Goal: Information Seeking & Learning: Learn about a topic

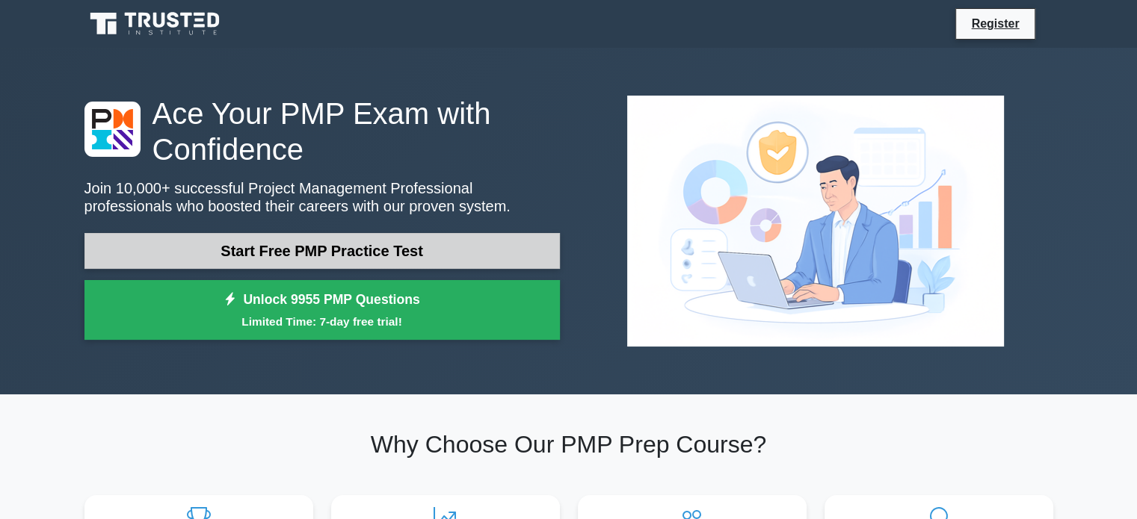
click at [362, 250] on link "Start Free PMP Practice Test" at bounding box center [321, 251] width 475 height 36
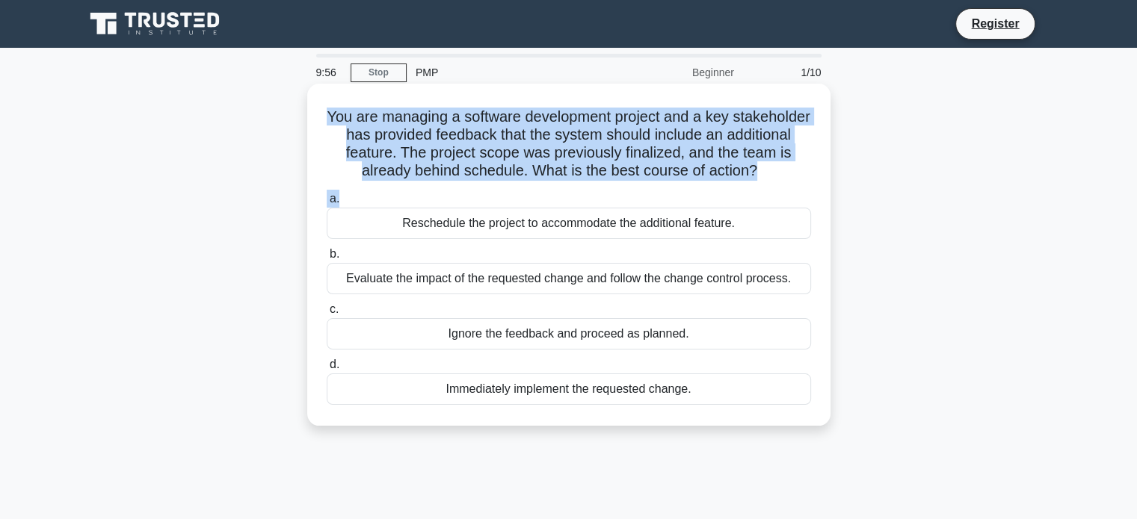
drag, startPoint x: 362, startPoint y: 114, endPoint x: 810, endPoint y: 188, distance: 454.4
click at [810, 188] on div "You are managing a software development project and a key stakeholder has provi…" at bounding box center [568, 255] width 511 height 330
click at [520, 128] on h5 "You are managing a software development project and a key stakeholder has provi…" at bounding box center [568, 144] width 487 height 73
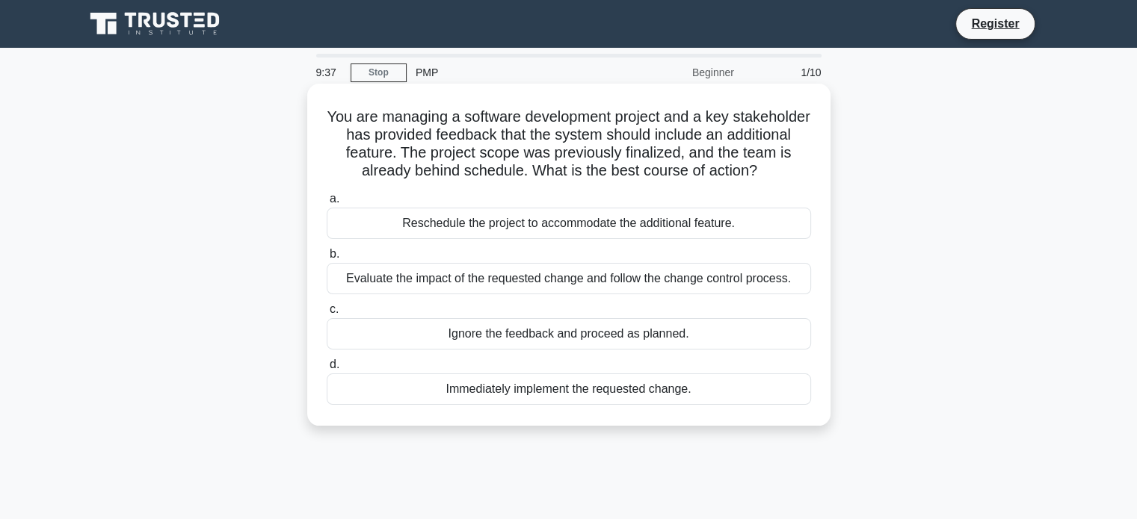
click at [381, 279] on div "Evaluate the impact of the requested change and follow the change control proce…" at bounding box center [569, 278] width 484 height 31
click at [327, 259] on input "b. Evaluate the impact of the requested change and follow the change control pr…" at bounding box center [327, 255] width 0 height 10
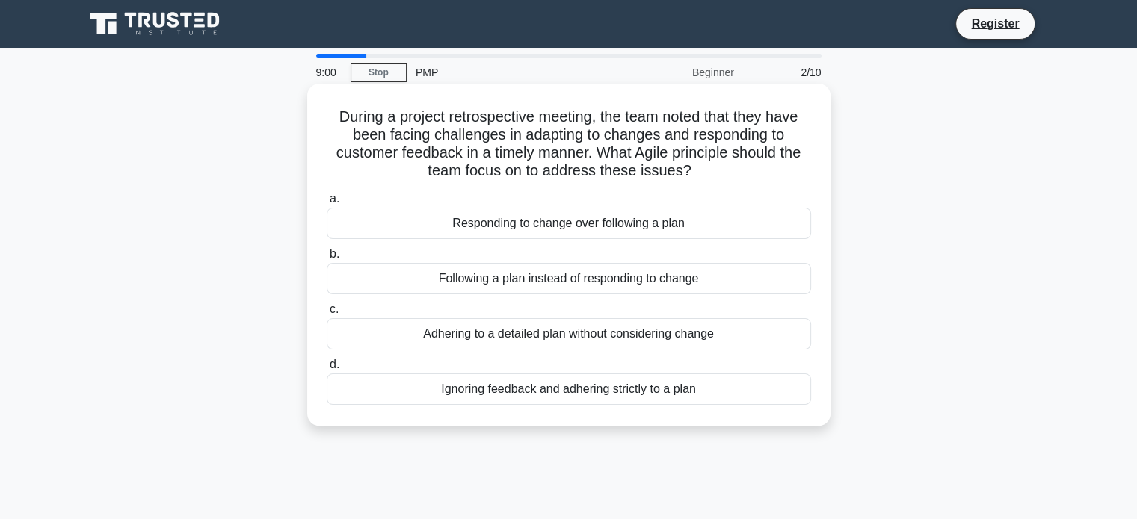
click at [473, 223] on div "Responding to change over following a plan" at bounding box center [569, 223] width 484 height 31
click at [327, 204] on input "a. Responding to change over following a plan" at bounding box center [327, 199] width 0 height 10
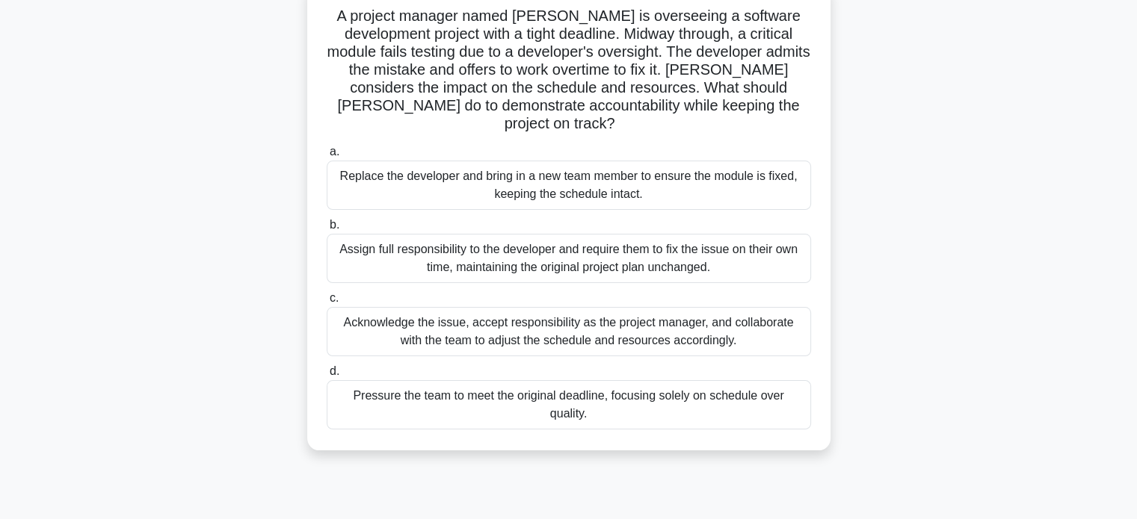
scroll to position [75, 0]
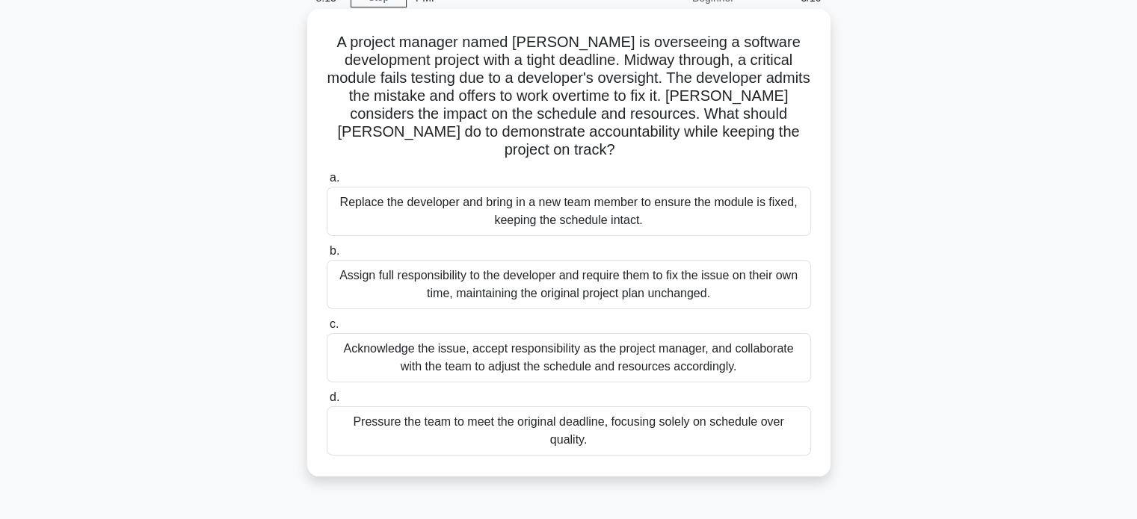
click at [756, 346] on div "Acknowledge the issue, accept responsibility as the project manager, and collab…" at bounding box center [569, 357] width 484 height 49
click at [327, 330] on input "c. Acknowledge the issue, accept responsibility as the project manager, and col…" at bounding box center [327, 325] width 0 height 10
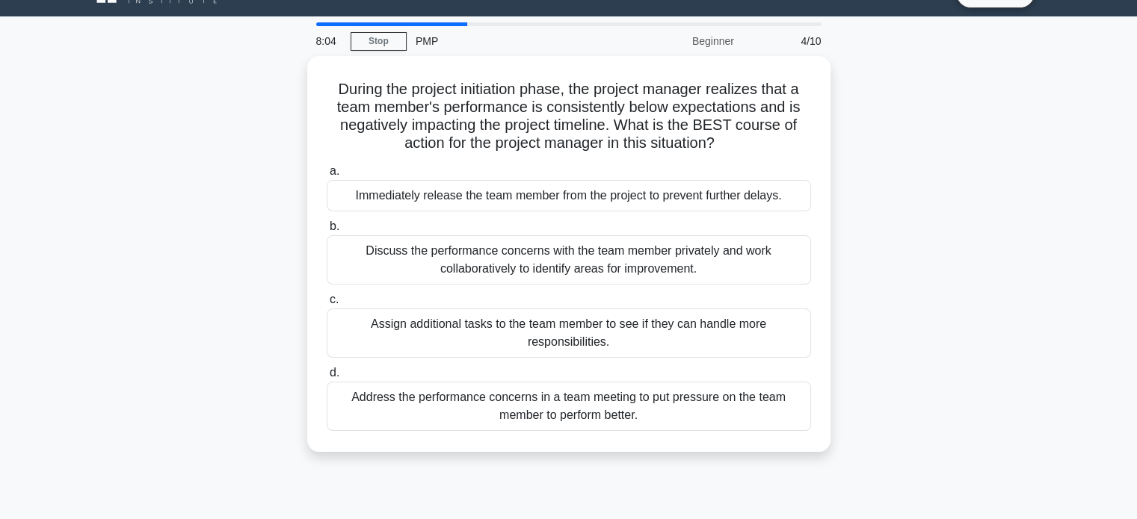
scroll to position [45, 0]
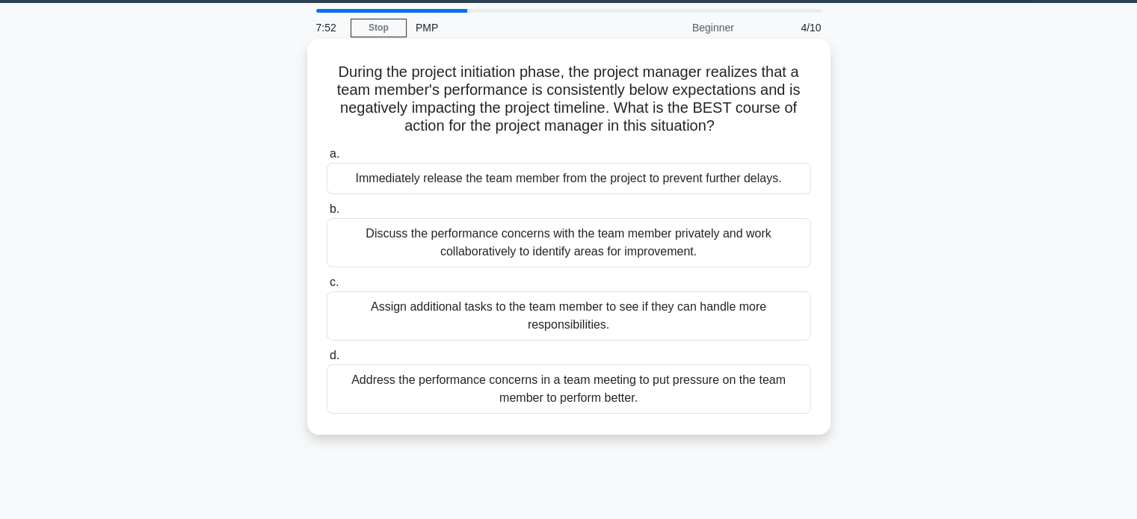
click at [667, 248] on div "Discuss the performance concerns with the team member privately and work collab…" at bounding box center [569, 242] width 484 height 49
click at [327, 214] on input "b. Discuss the performance concerns with the team member privately and work col…" at bounding box center [327, 210] width 0 height 10
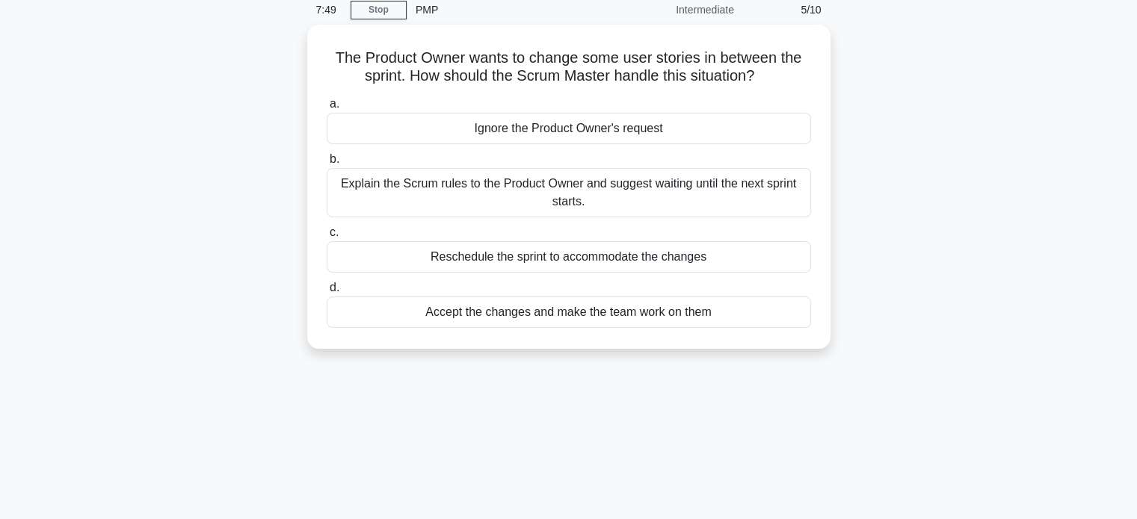
scroll to position [64, 0]
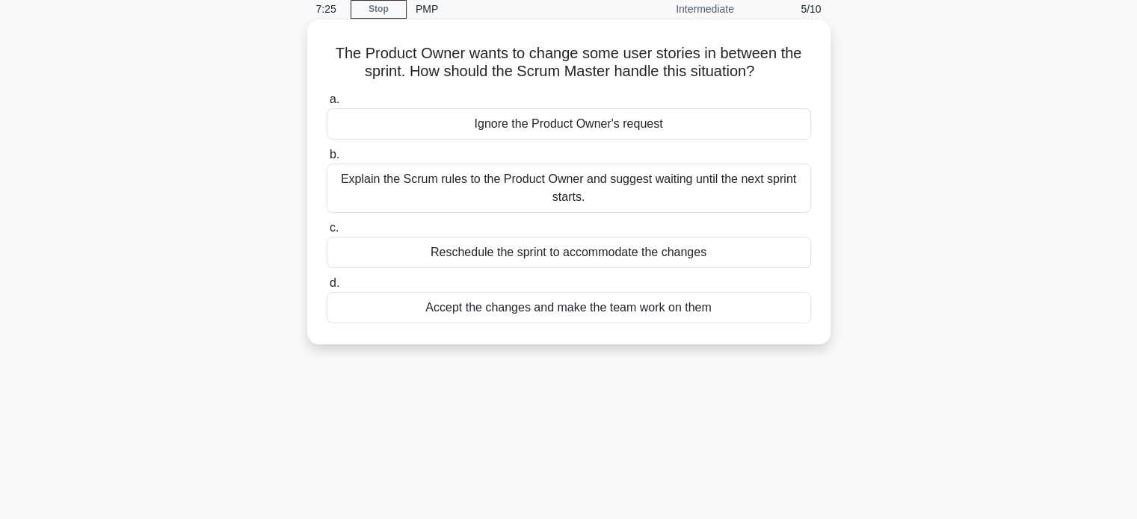
click at [673, 182] on div "Explain the Scrum rules to the Product Owner and suggest waiting until the next…" at bounding box center [569, 188] width 484 height 49
click at [327, 160] on input "b. Explain the Scrum rules to the Product Owner and suggest waiting until the n…" at bounding box center [327, 155] width 0 height 10
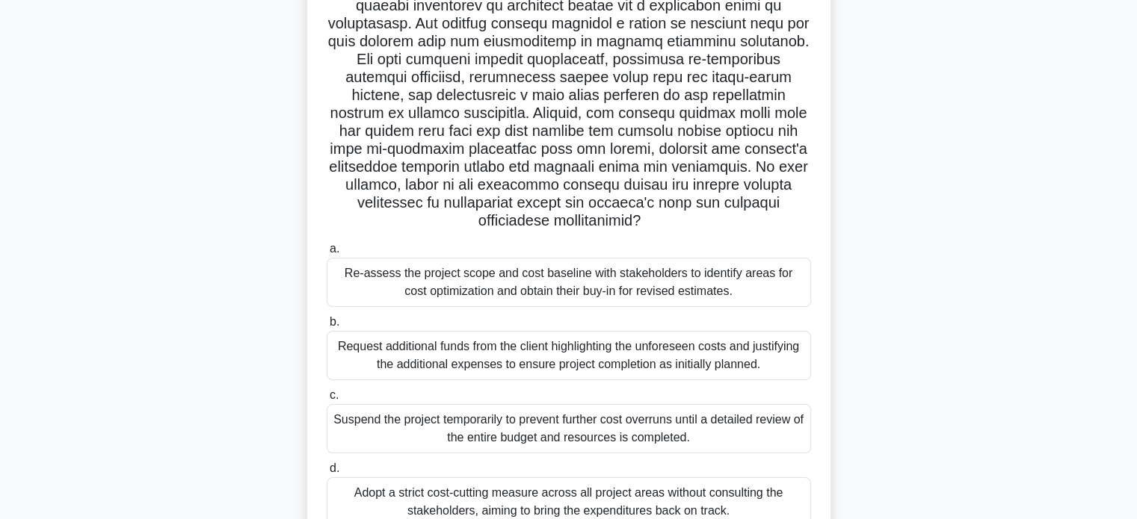
scroll to position [204, 0]
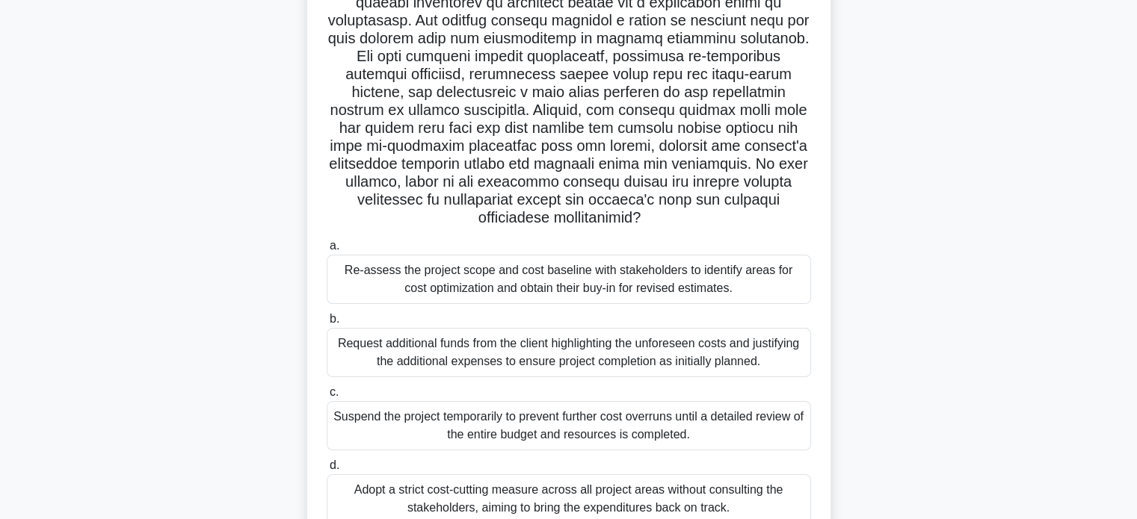
click at [620, 272] on div "Re-assess the project scope and cost baseline with stakeholders to identify are…" at bounding box center [569, 279] width 484 height 49
click at [327, 251] on input "a. Re-assess the project scope and cost baseline with stakeholders to identify …" at bounding box center [327, 246] width 0 height 10
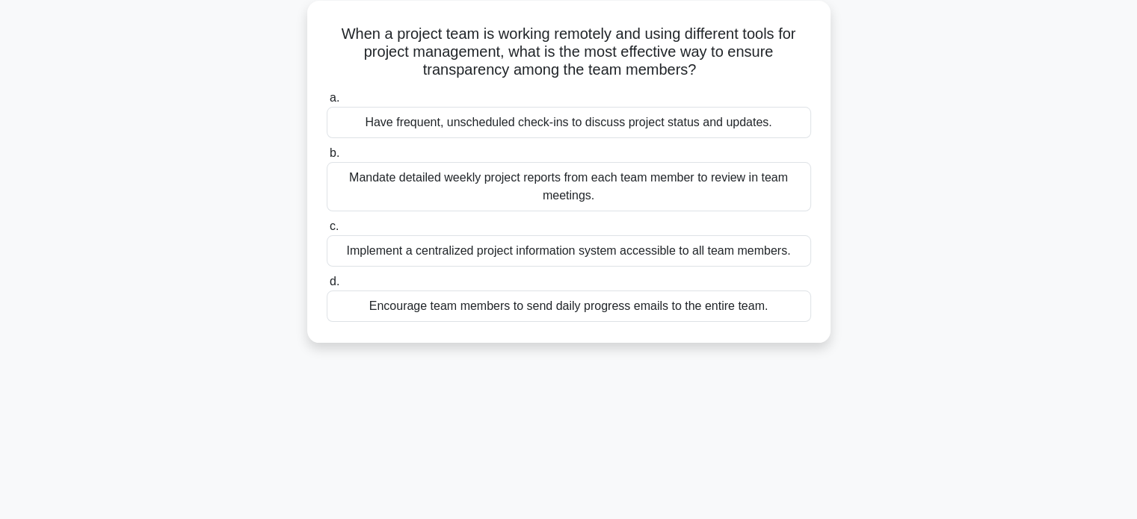
scroll to position [88, 0]
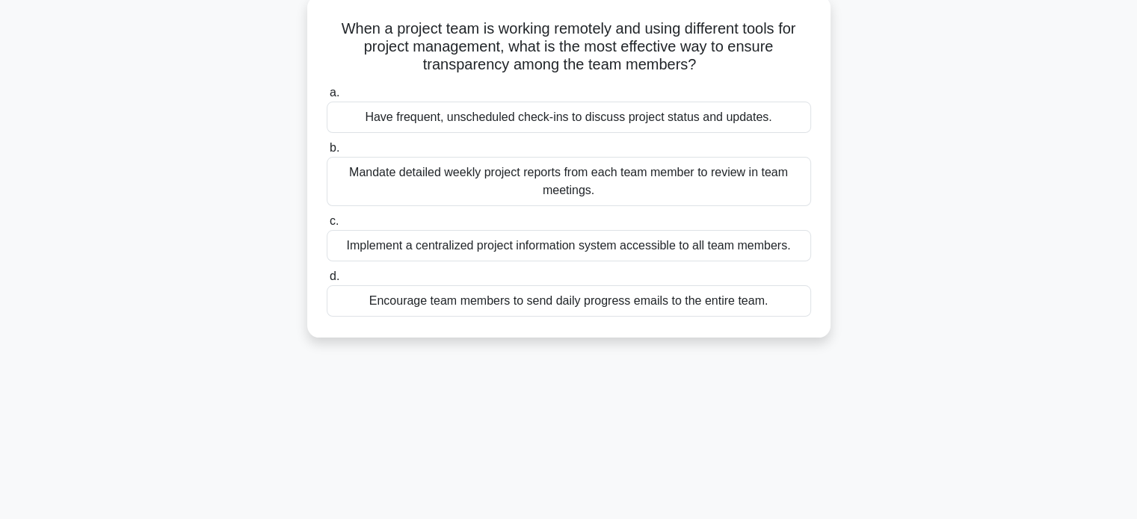
click at [530, 251] on div "Implement a centralized project information system accessible to all team membe…" at bounding box center [569, 245] width 484 height 31
click at [327, 226] on input "c. Implement a centralized project information system accessible to all team me…" at bounding box center [327, 222] width 0 height 10
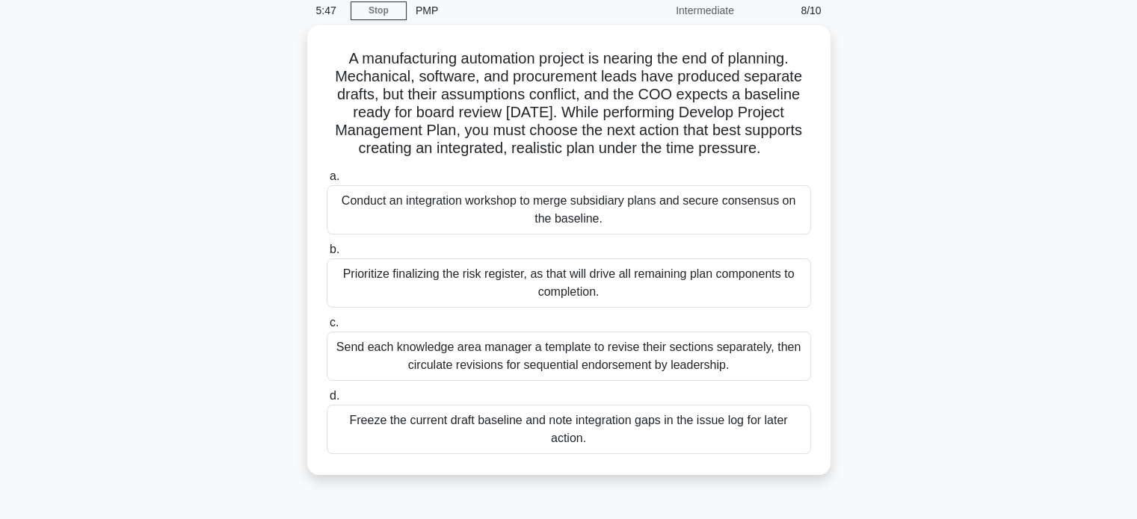
scroll to position [63, 0]
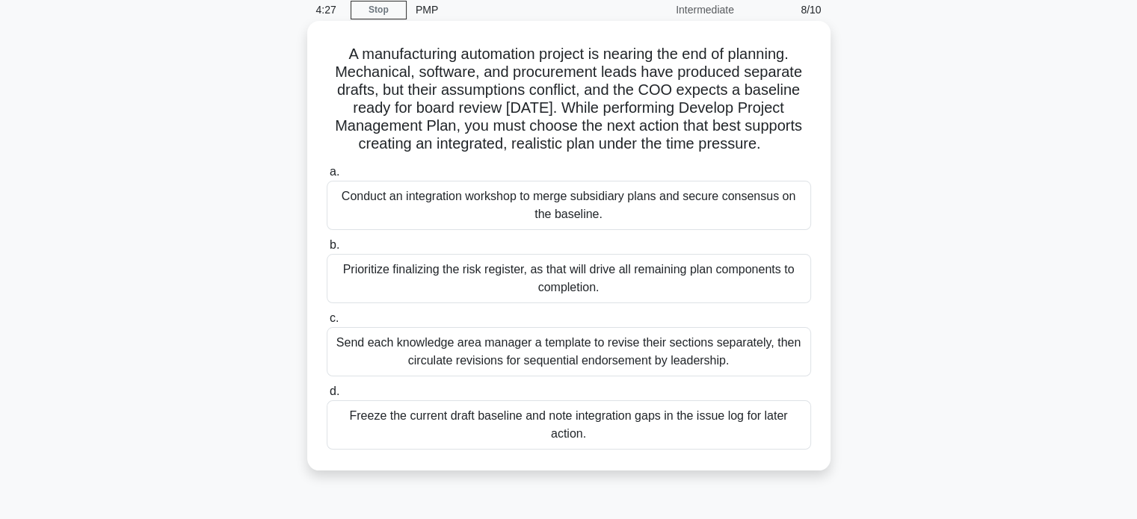
click at [460, 281] on div "Prioritize finalizing the risk register, as that will drive all remaining plan …" at bounding box center [569, 278] width 484 height 49
click at [327, 250] on input "b. Prioritize finalizing the risk register, as that will drive all remaining pl…" at bounding box center [327, 246] width 0 height 10
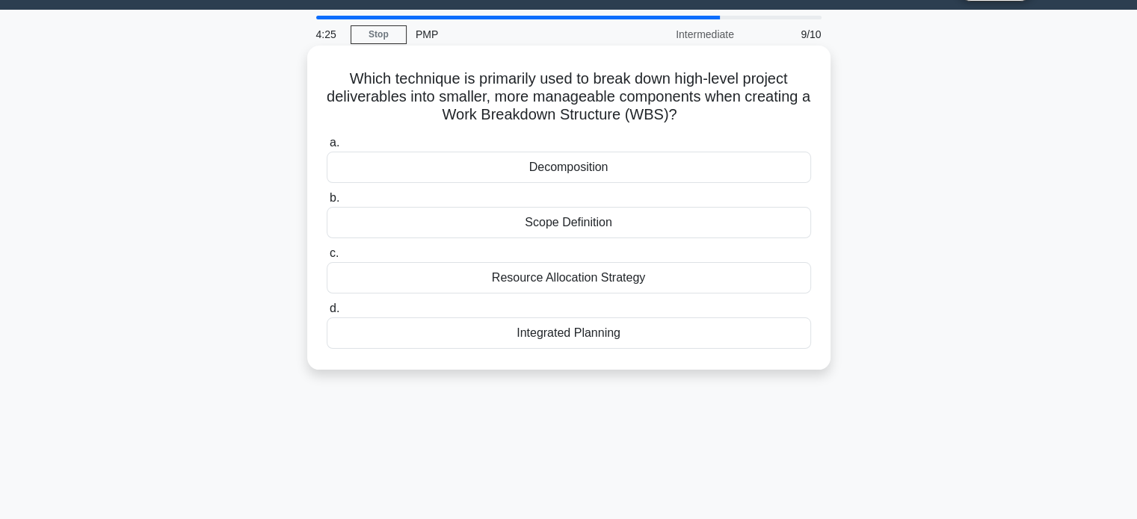
scroll to position [75, 0]
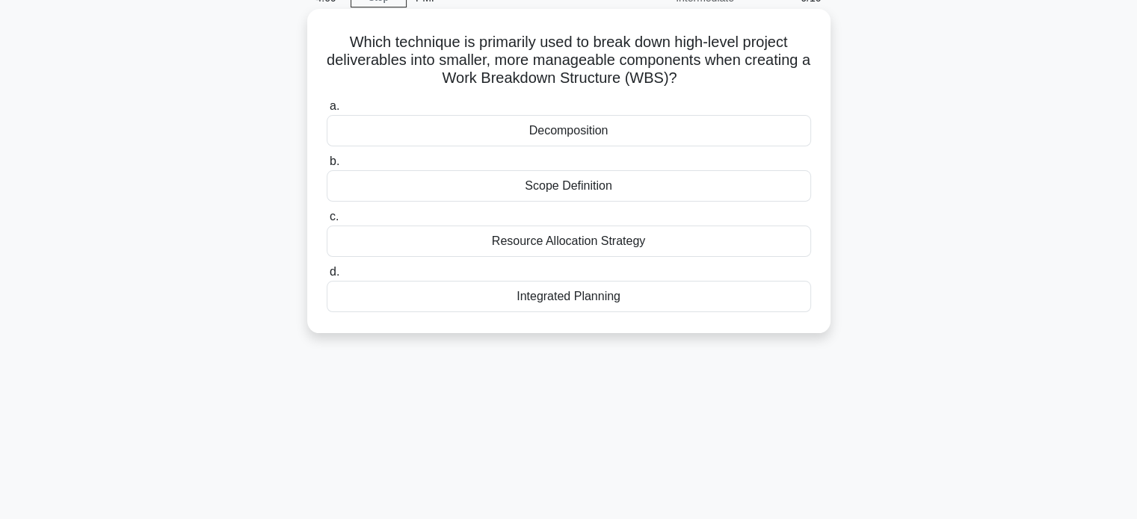
click at [604, 128] on div "Decomposition" at bounding box center [569, 130] width 484 height 31
click at [327, 111] on input "a. Decomposition" at bounding box center [327, 107] width 0 height 10
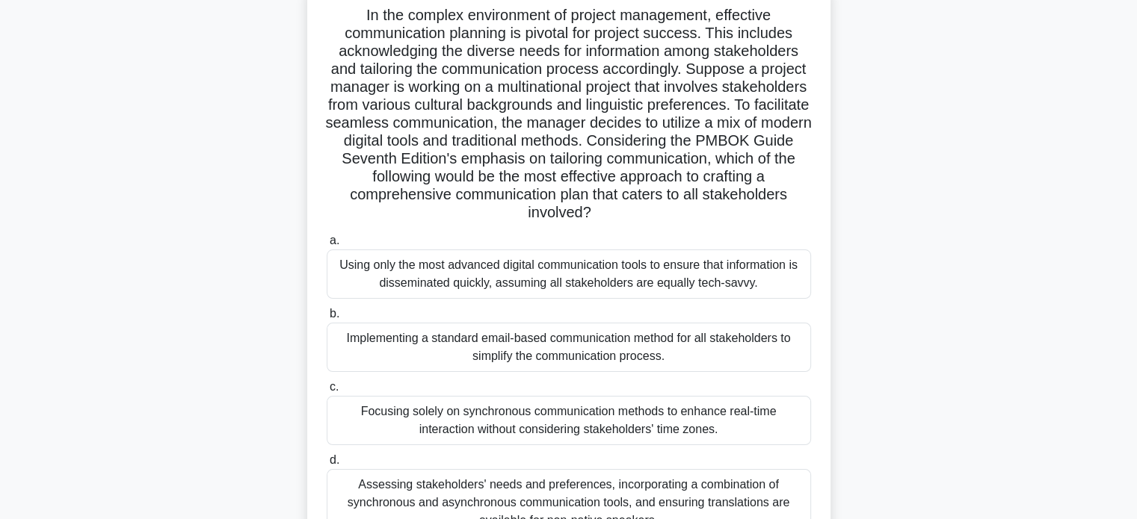
scroll to position [176, 0]
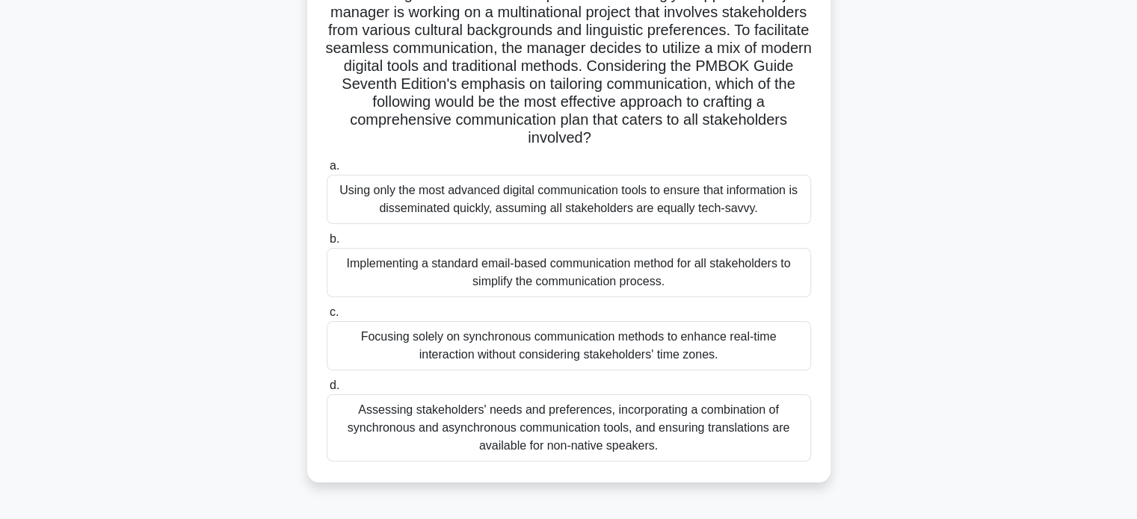
click at [642, 427] on div "Assessing stakeholders' needs and preferences, incorporating a combination of s…" at bounding box center [569, 428] width 484 height 67
click at [327, 391] on input "d. Assessing stakeholders' needs and preferences, incorporating a combination o…" at bounding box center [327, 386] width 0 height 10
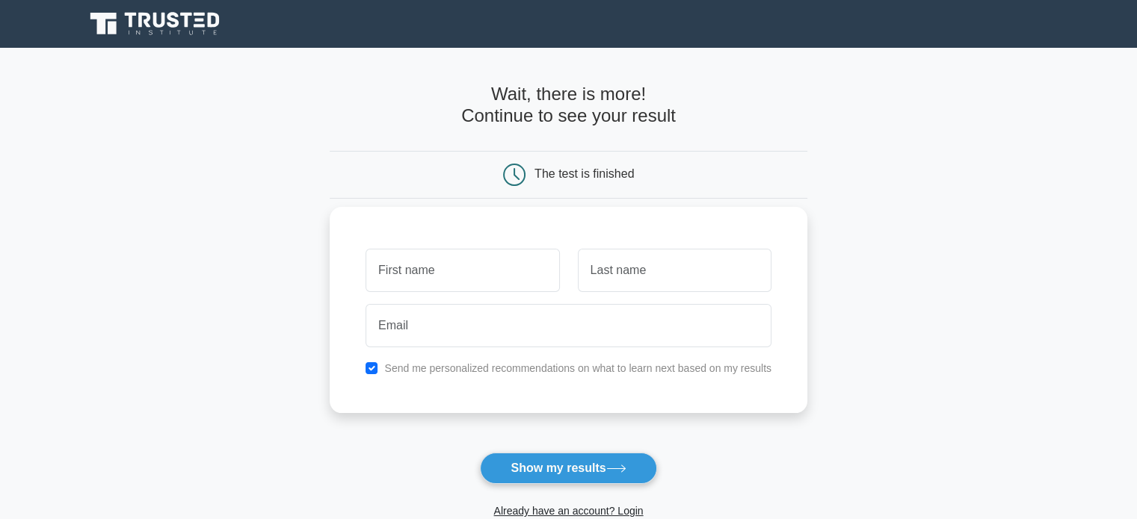
drag, startPoint x: 0, startPoint y: 0, endPoint x: 478, endPoint y: 283, distance: 555.8
click at [478, 283] on input "text" at bounding box center [462, 270] width 194 height 43
type input "Kinjal"
type input "Mistree"
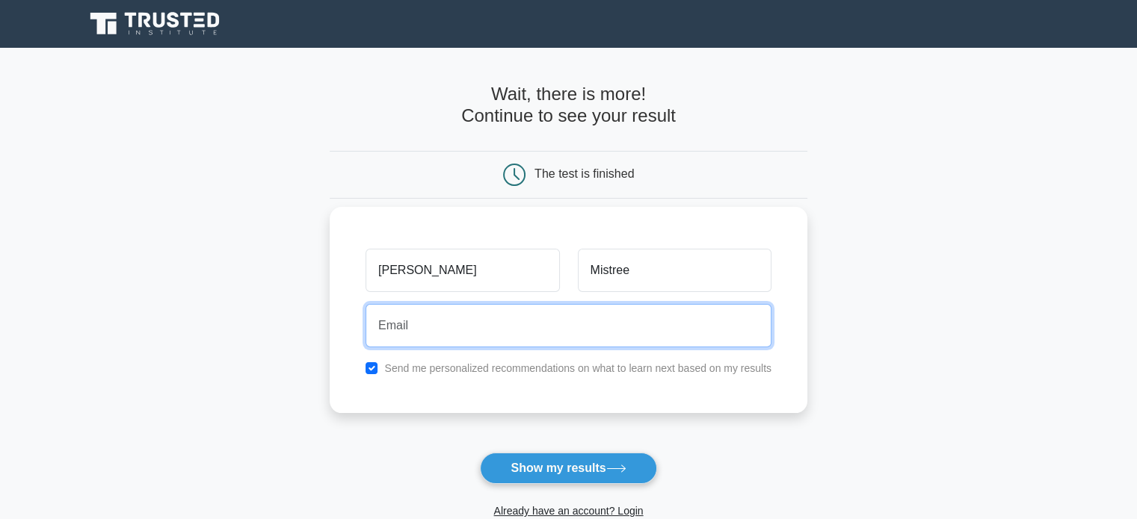
click at [456, 331] on input "email" at bounding box center [568, 325] width 406 height 43
type input "kinjal.mistree@gmail.com"
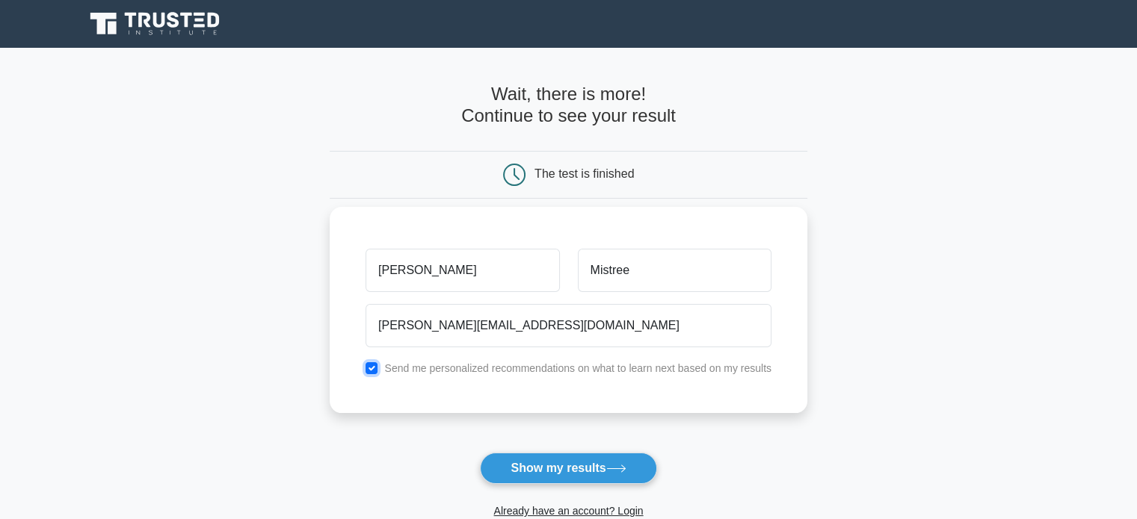
click at [374, 367] on input "checkbox" at bounding box center [371, 368] width 12 height 12
checkbox input "false"
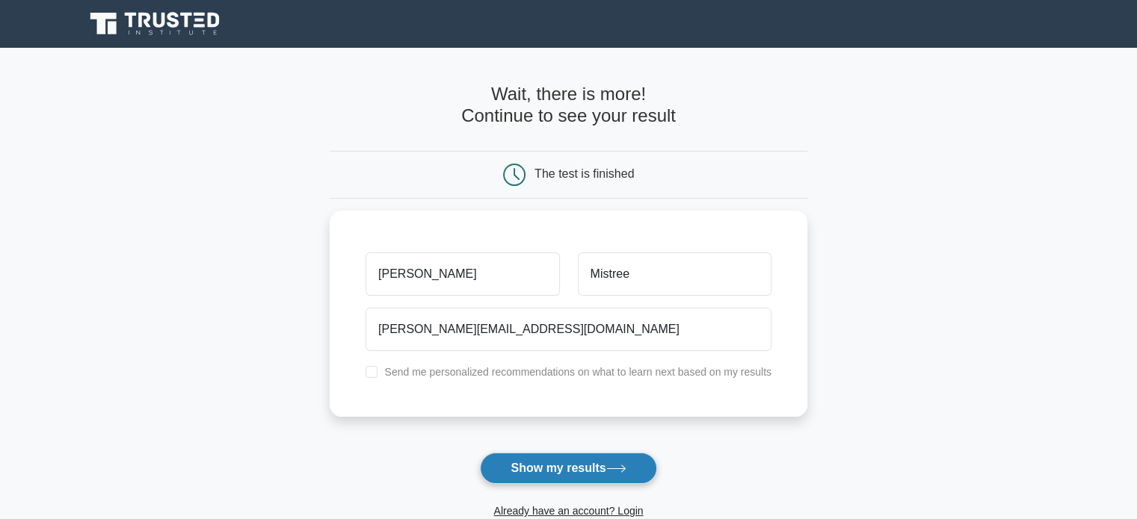
click at [563, 460] on button "Show my results" at bounding box center [568, 468] width 176 height 31
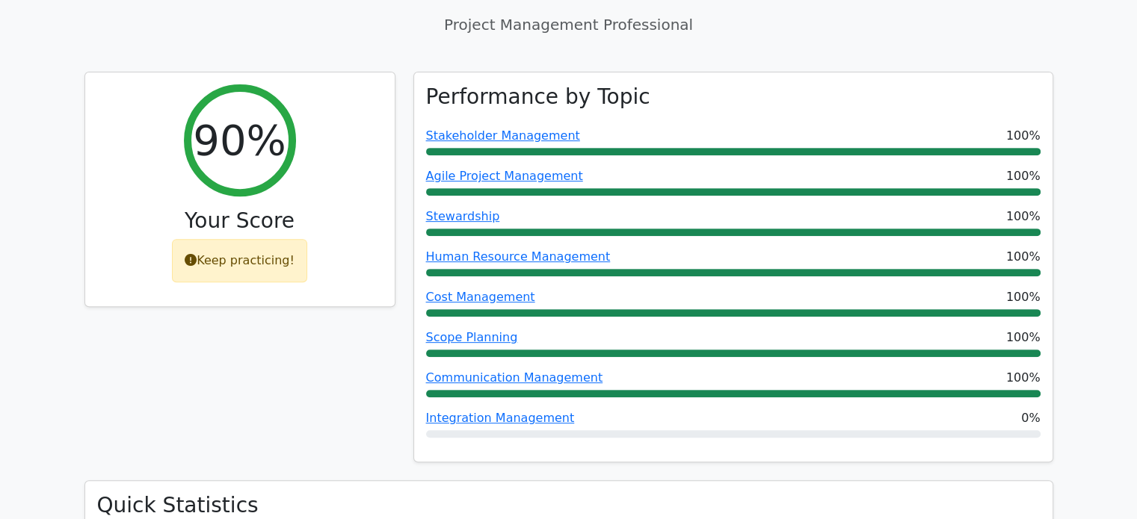
scroll to position [598, 0]
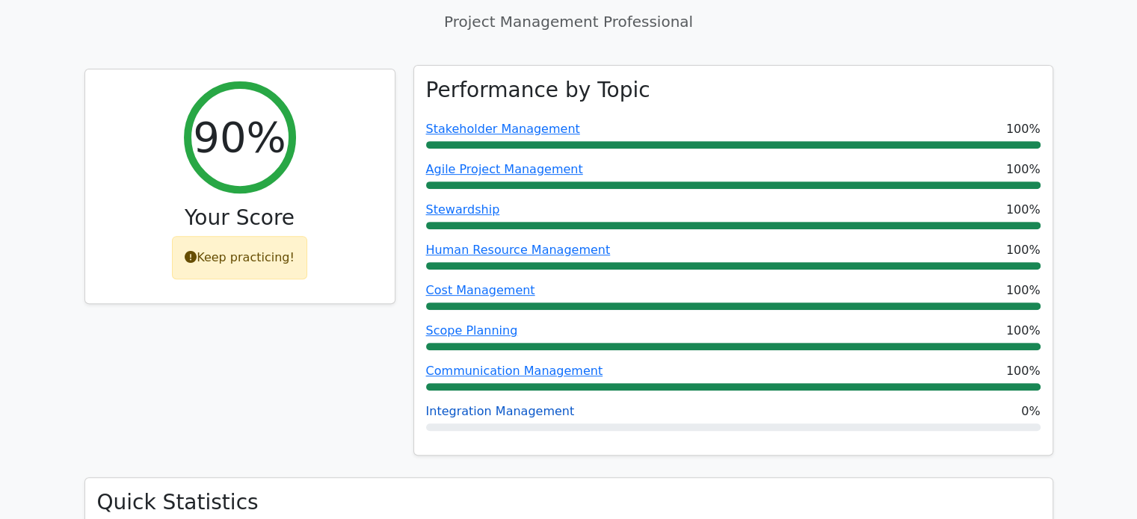
click at [508, 404] on link "Integration Management" at bounding box center [500, 411] width 149 height 14
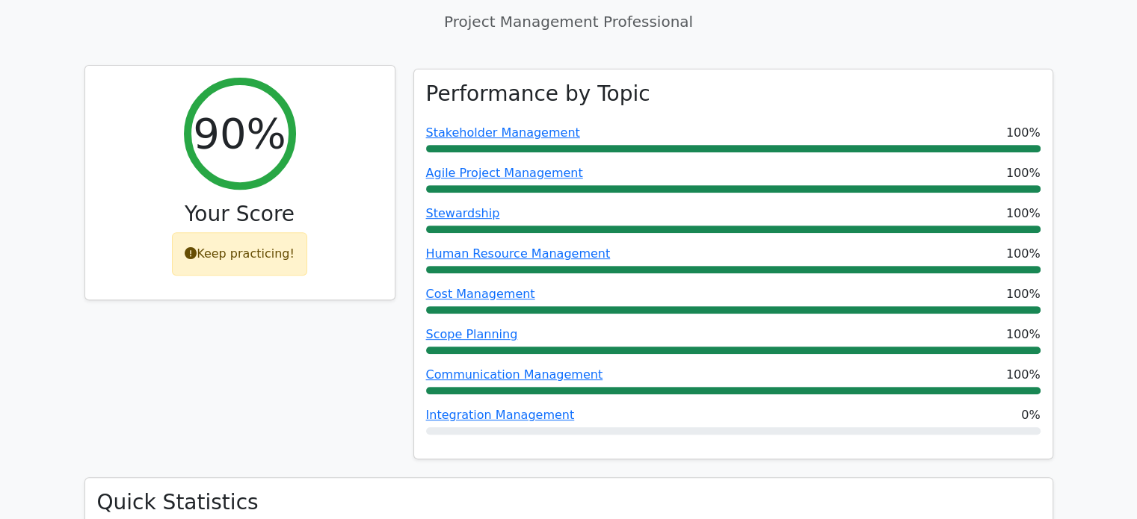
click at [230, 243] on div "Keep practicing!" at bounding box center [239, 253] width 135 height 43
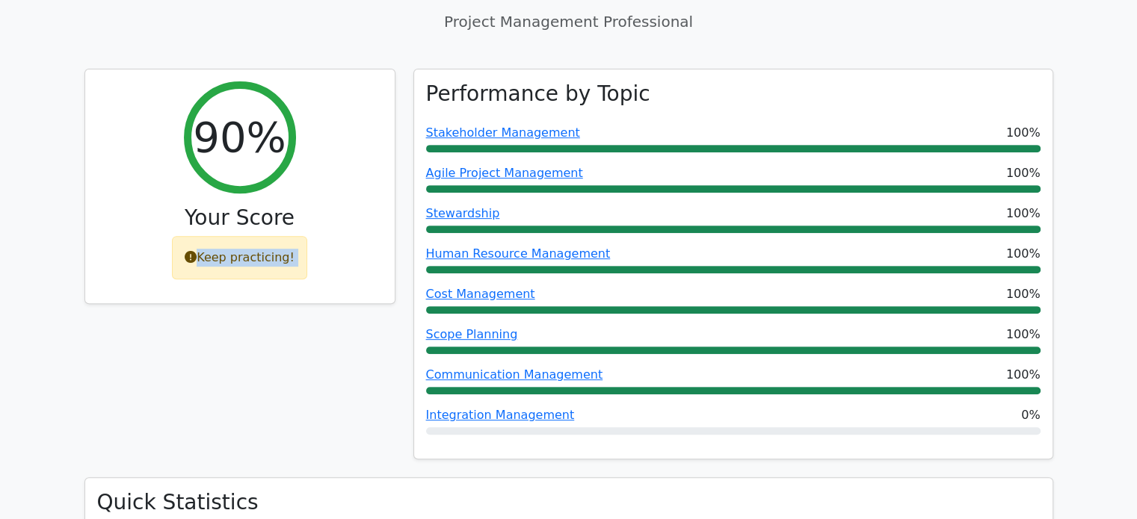
click at [327, 380] on div "90% Your Score Keep practicing!" at bounding box center [239, 274] width 329 height 410
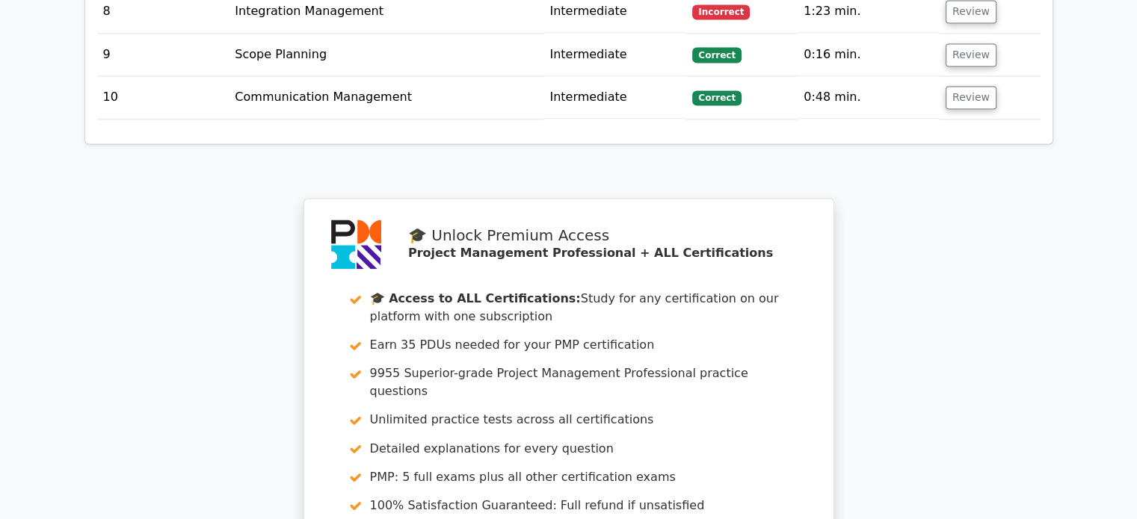
scroll to position [2242, 0]
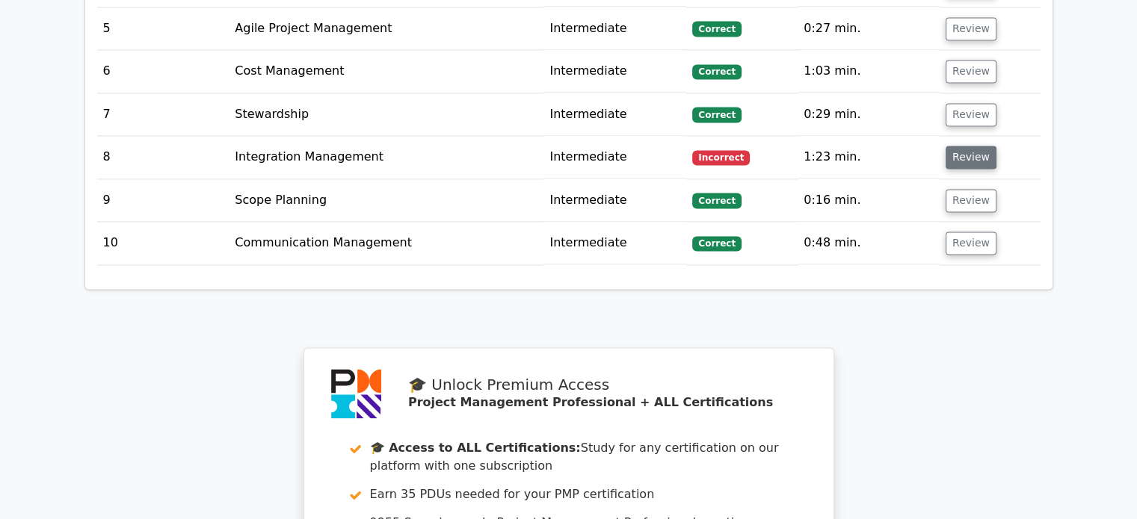
click at [975, 146] on button "Review" at bounding box center [970, 157] width 51 height 23
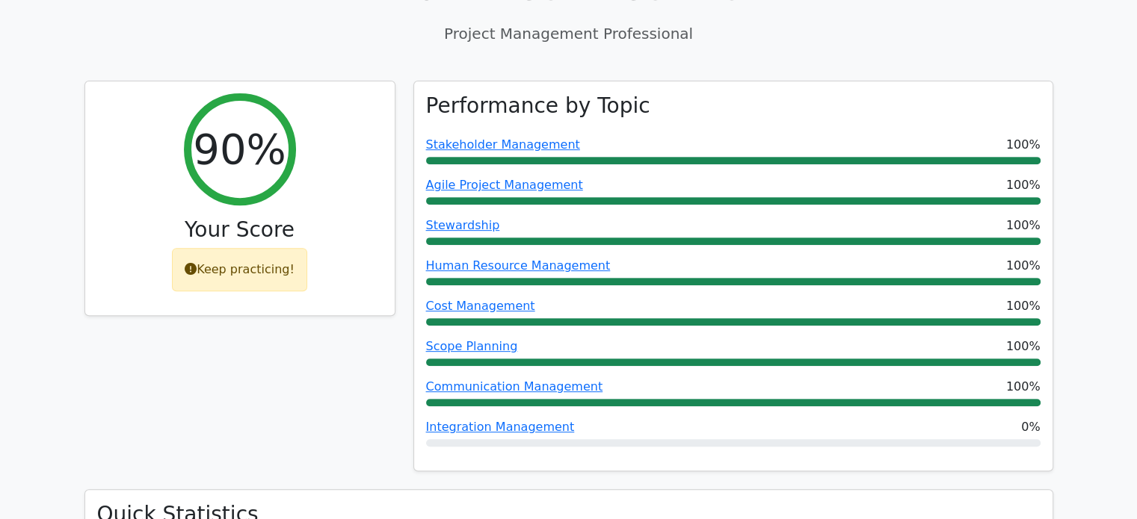
scroll to position [747, 0]
